Goal: Task Accomplishment & Management: Use online tool/utility

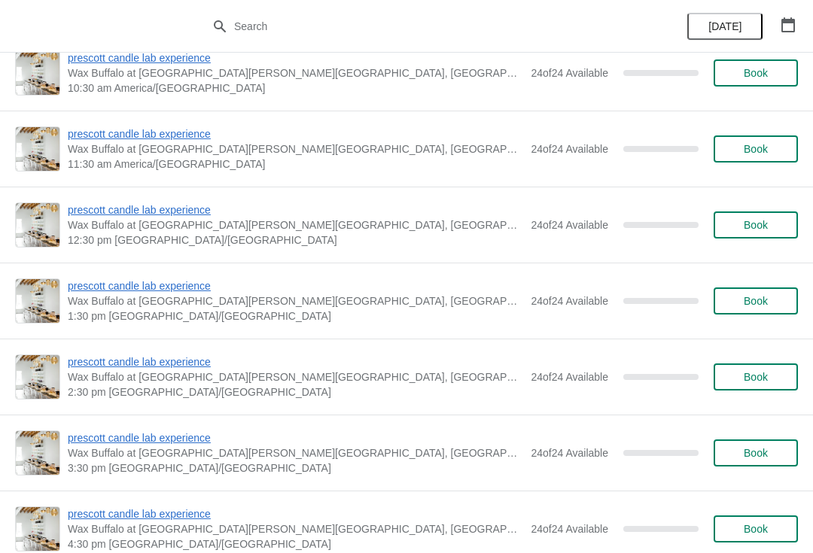
scroll to position [-44, 0]
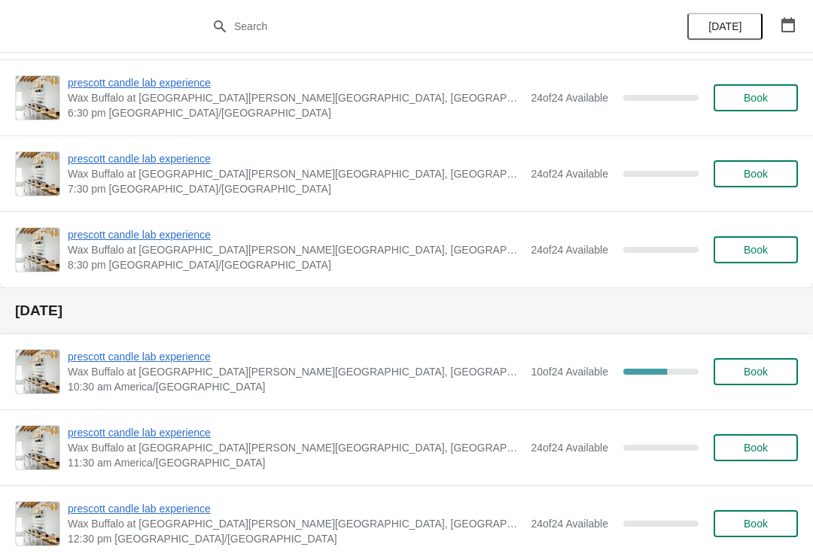
scroll to position [722, 0]
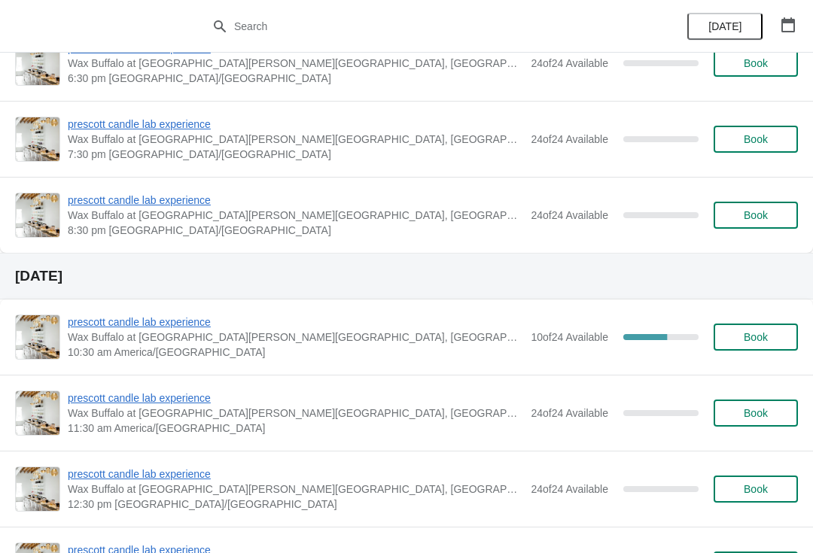
click at [212, 322] on span "prescott candle lab experience" at bounding box center [295, 321] width 455 height 15
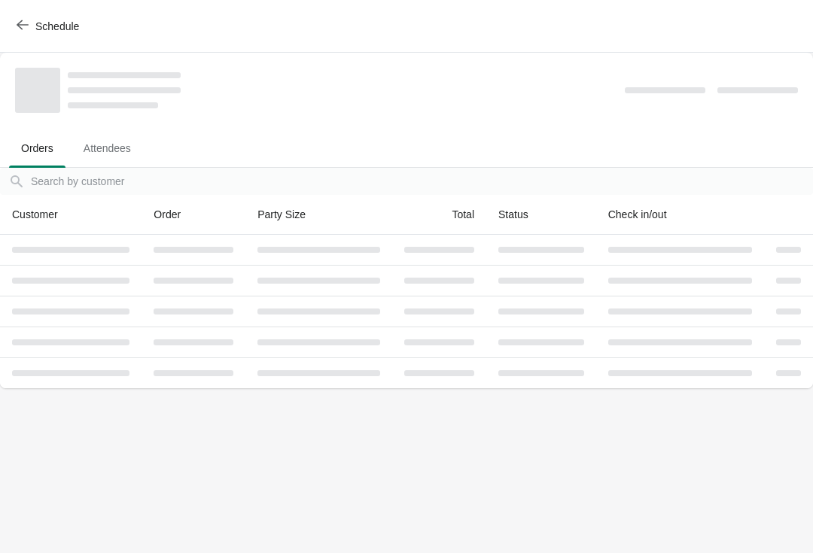
scroll to position [0, 0]
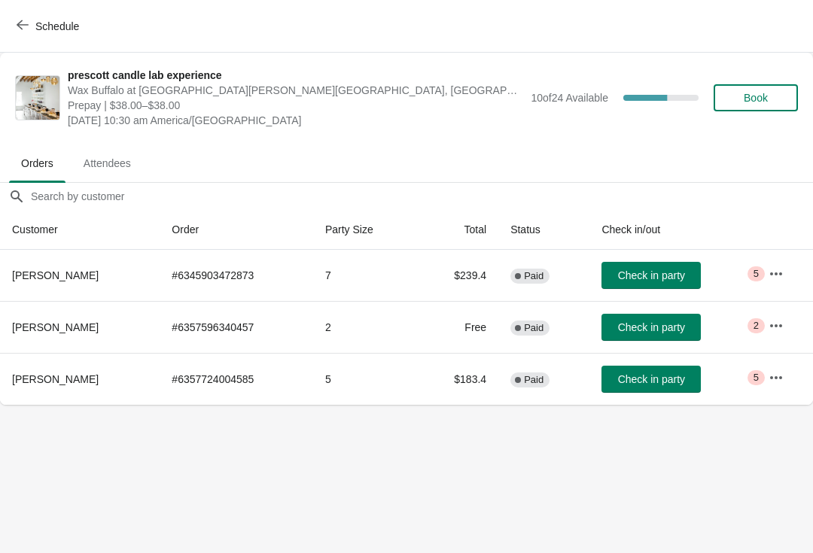
click at [782, 377] on icon "button" at bounding box center [776, 376] width 12 height 3
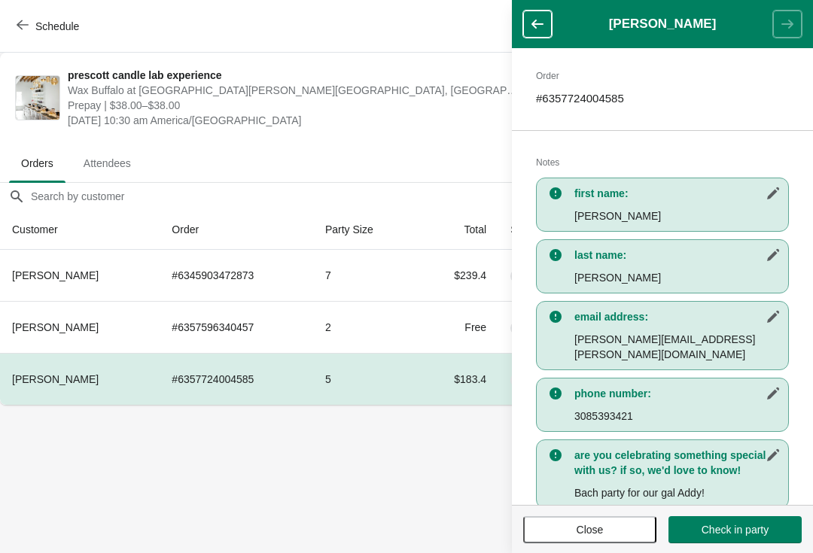
scroll to position [242, 0]
click at [618, 542] on button "Close" at bounding box center [589, 529] width 133 height 27
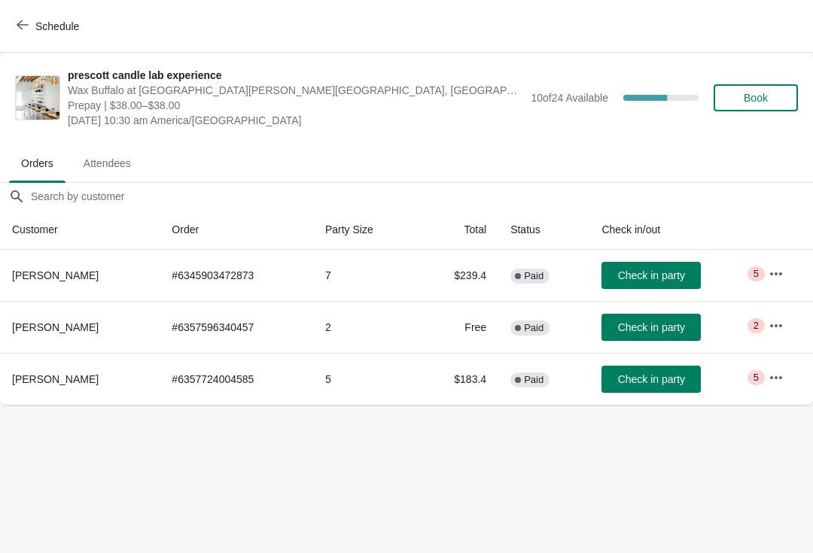
click at [779, 325] on icon "button" at bounding box center [775, 325] width 15 height 15
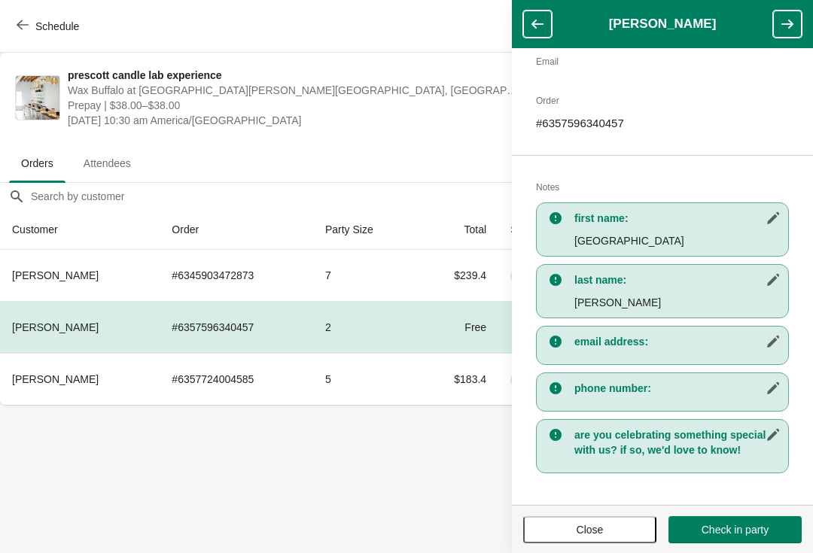
scroll to position [178, 0]
click at [634, 520] on button "Close" at bounding box center [589, 529] width 133 height 27
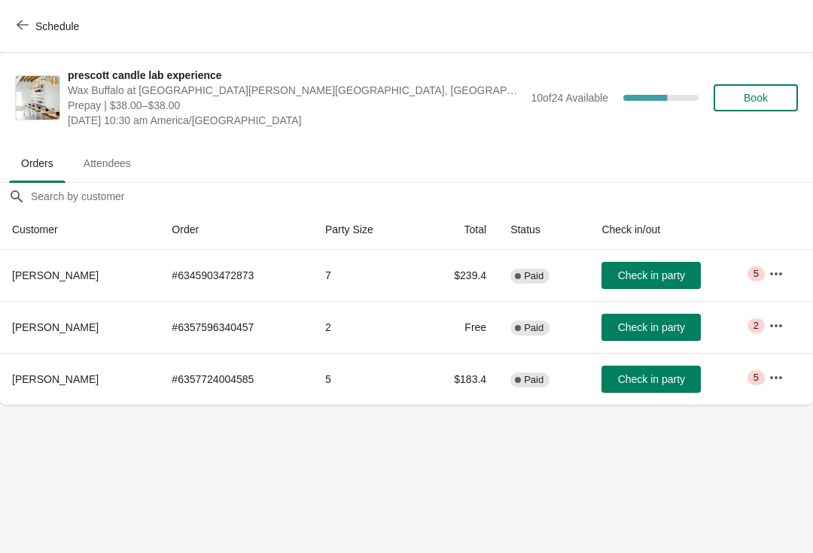
click at [774, 264] on button "button" at bounding box center [775, 273] width 27 height 27
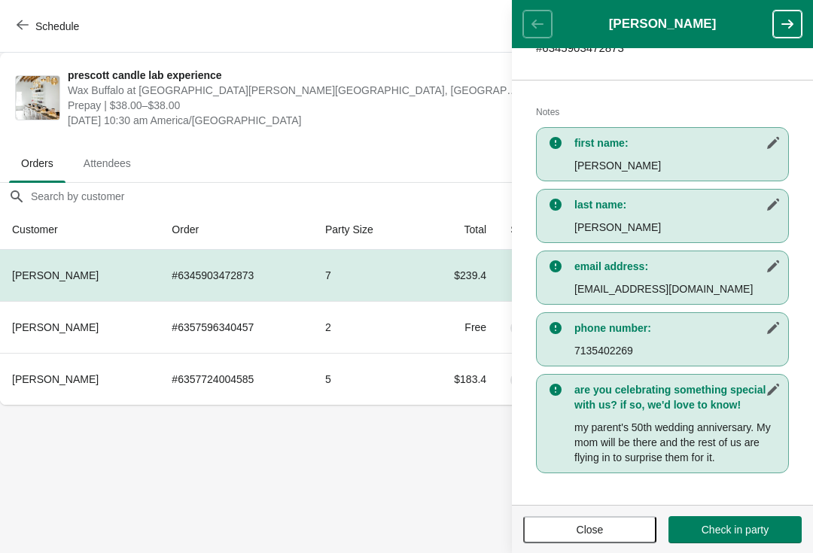
scroll to position [276, 0]
